Goal: Find specific page/section: Find specific page/section

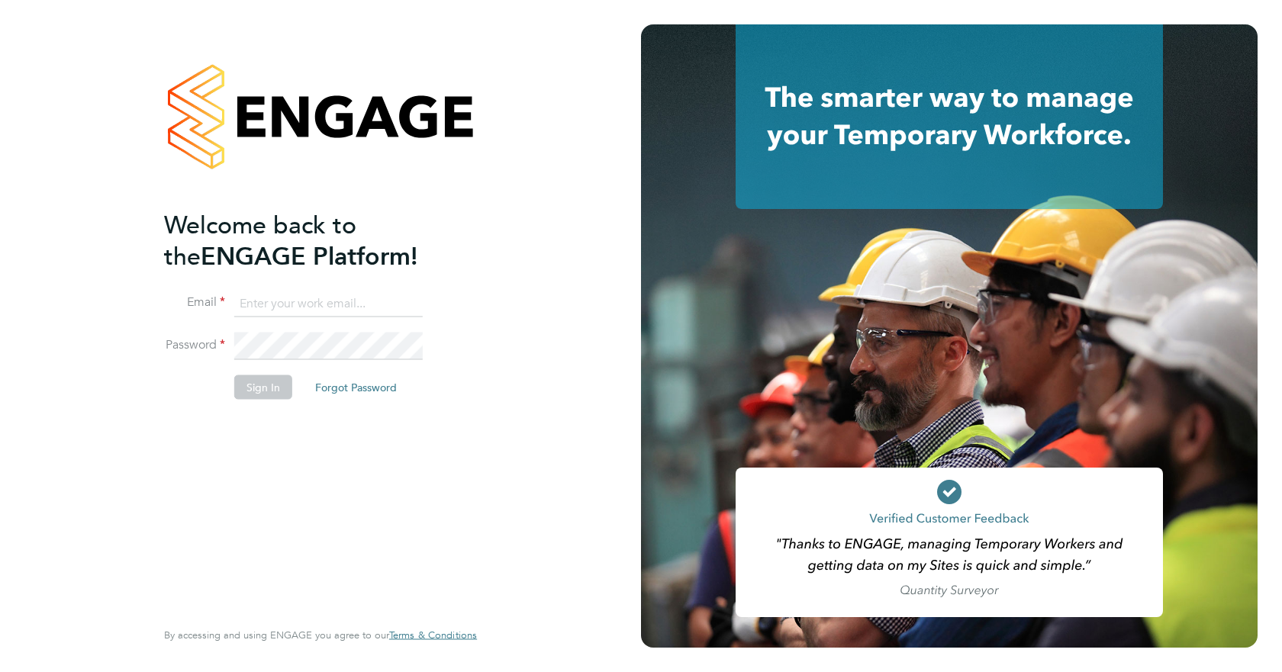
type input "jspencer@spheresolutions.co.uk"
click at [243, 389] on button "Sign In" at bounding box center [263, 387] width 58 height 24
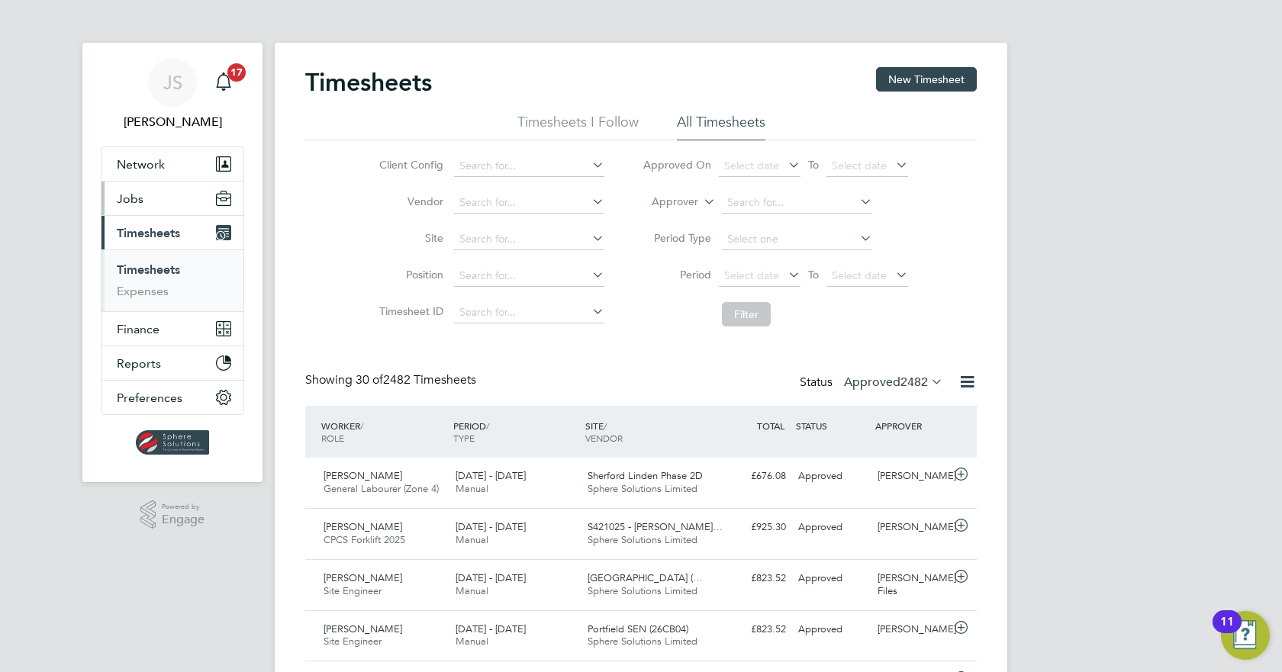
click at [140, 196] on span "Jobs" at bounding box center [130, 199] width 27 height 14
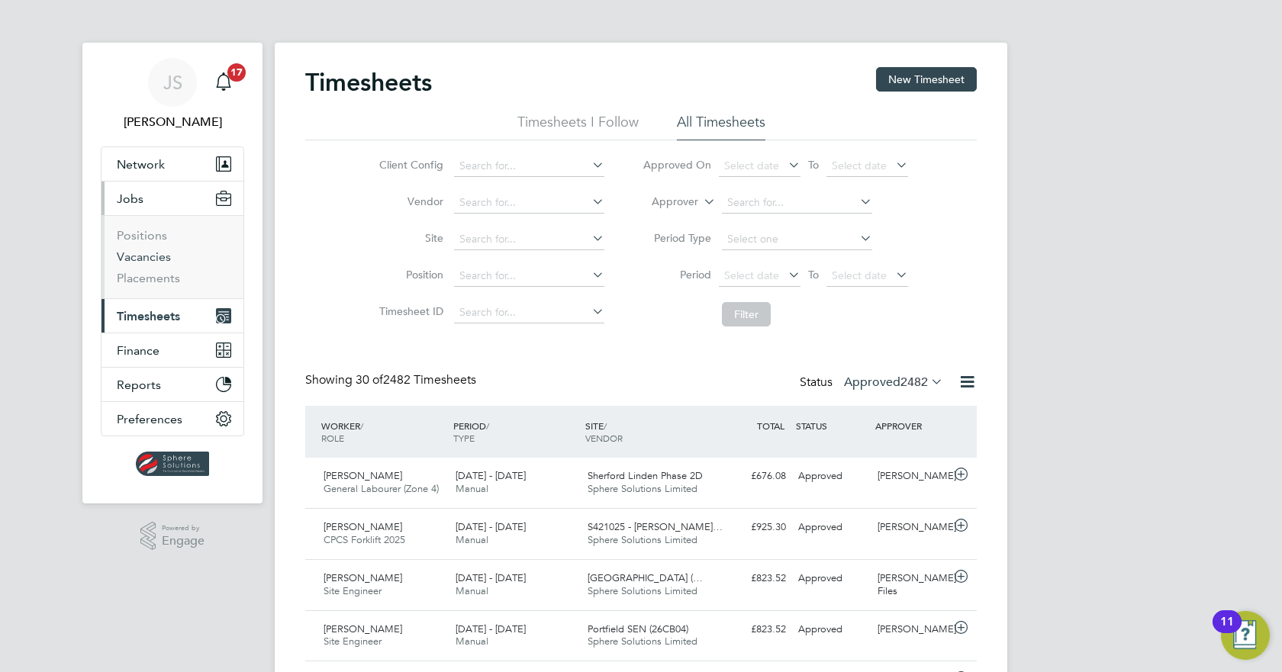
click at [140, 262] on link "Vacancies" at bounding box center [144, 257] width 54 height 14
